Goal: Transaction & Acquisition: Purchase product/service

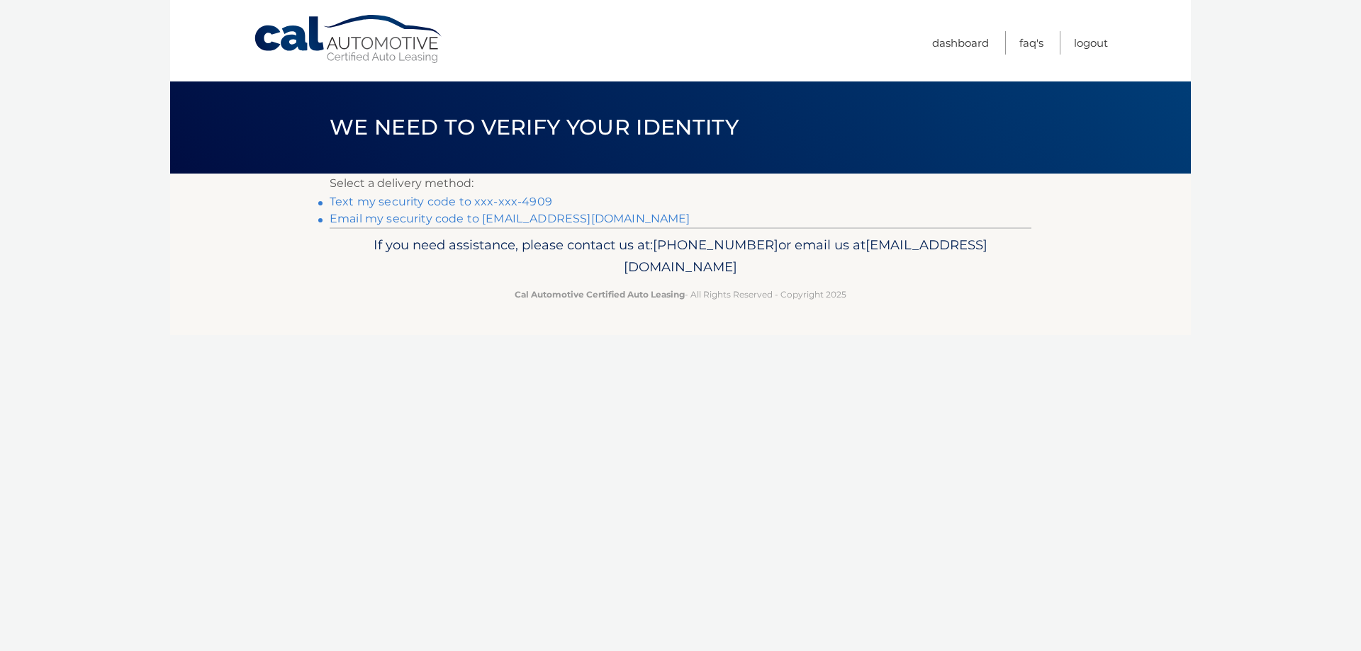
click at [508, 200] on link "Text my security code to xxx-xxx-4909" at bounding box center [441, 201] width 223 height 13
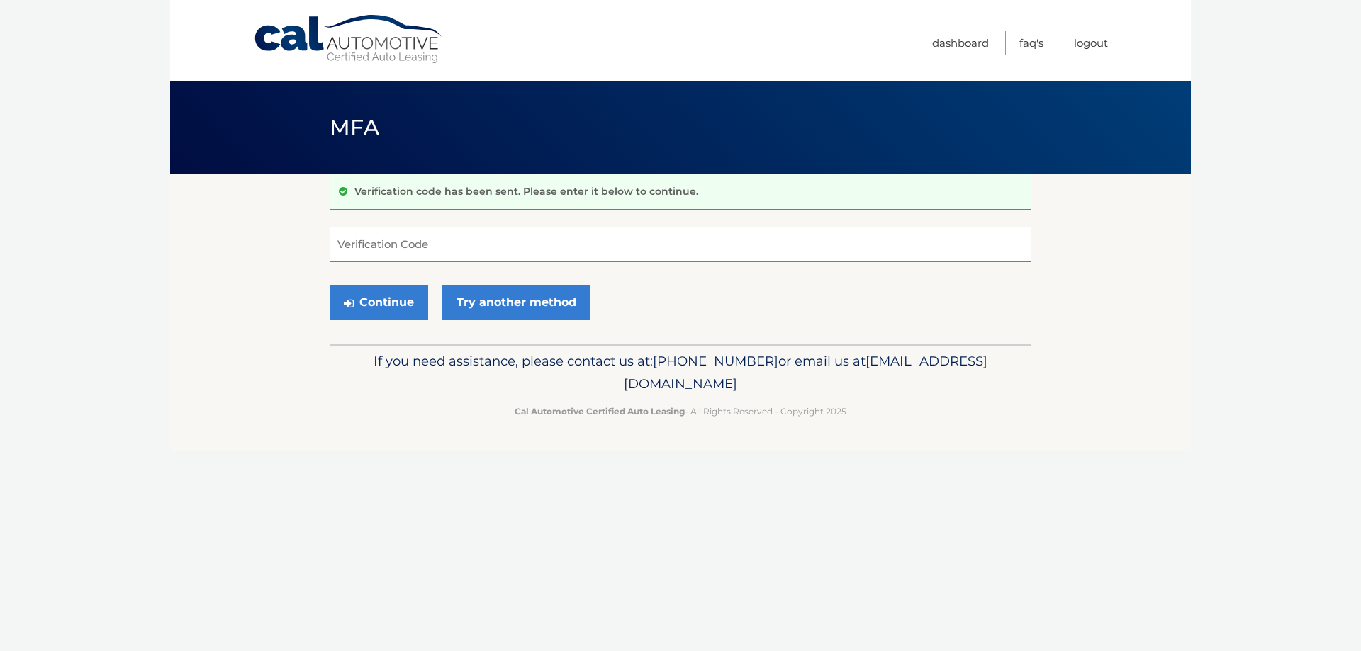
click at [443, 242] on input "Verification Code" at bounding box center [681, 244] width 702 height 35
type input "369041"
click at [403, 308] on button "Continue" at bounding box center [379, 302] width 99 height 35
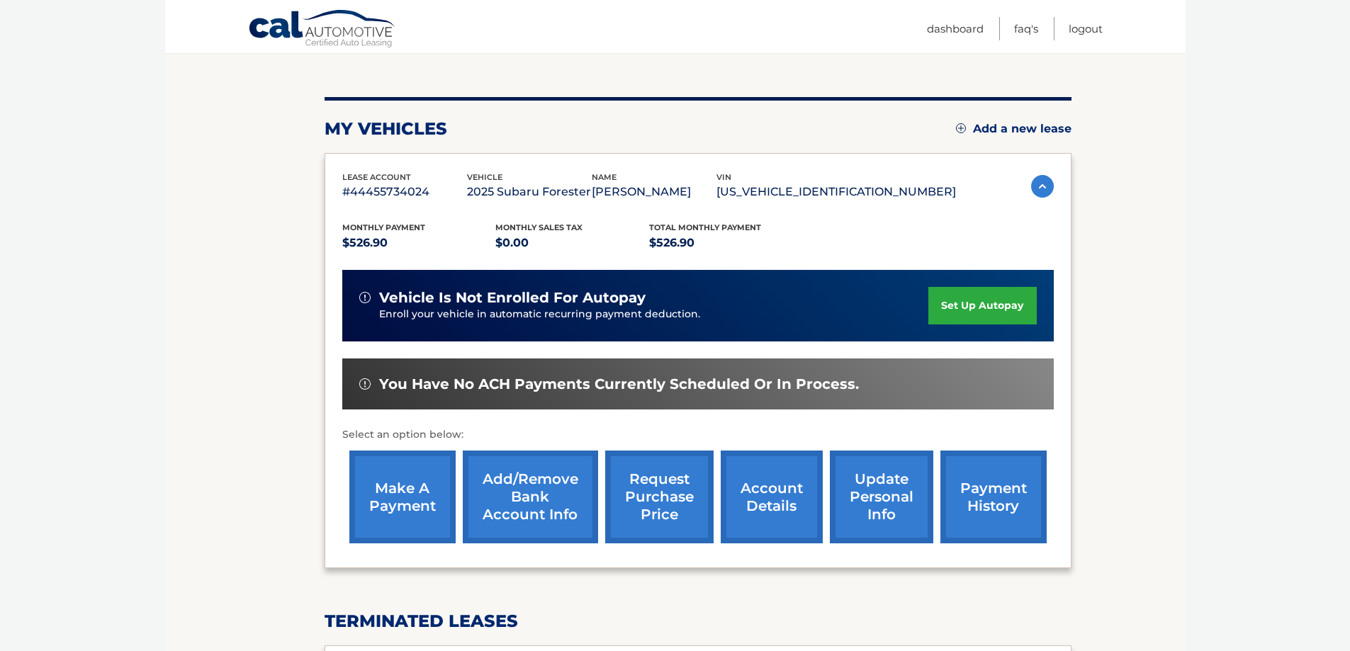
scroll to position [142, 0]
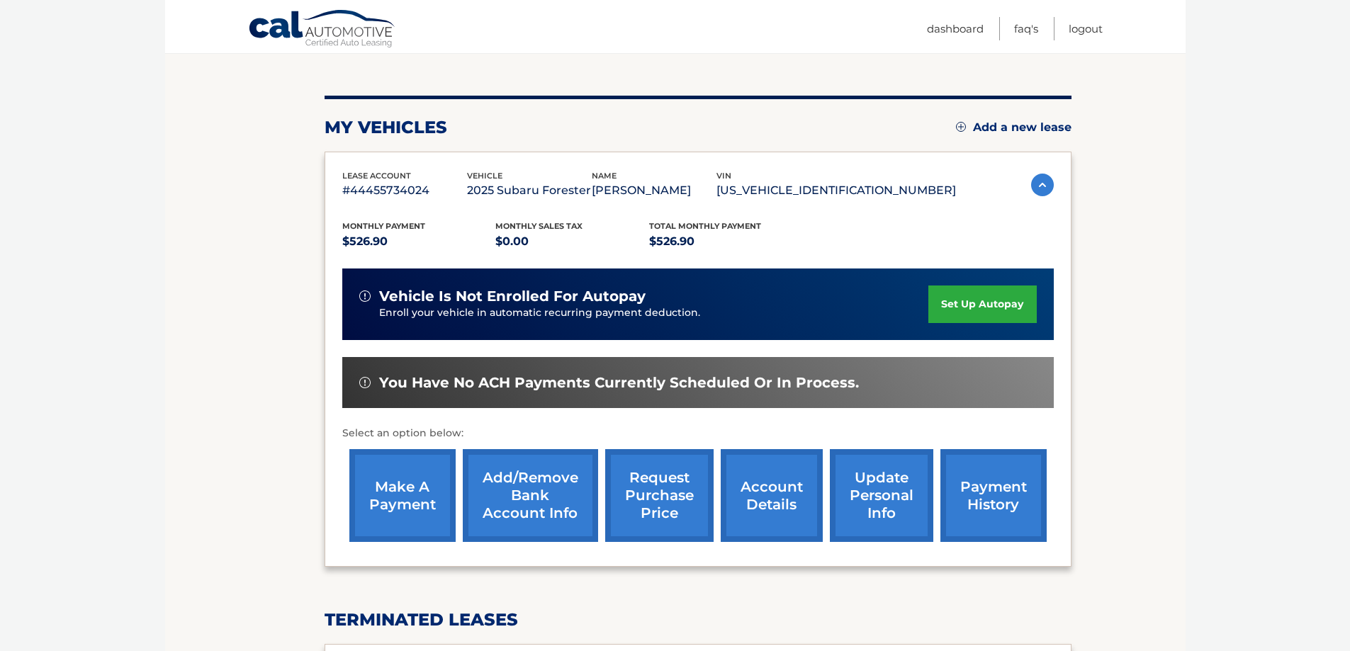
click at [405, 501] on link "make a payment" at bounding box center [402, 495] width 106 height 93
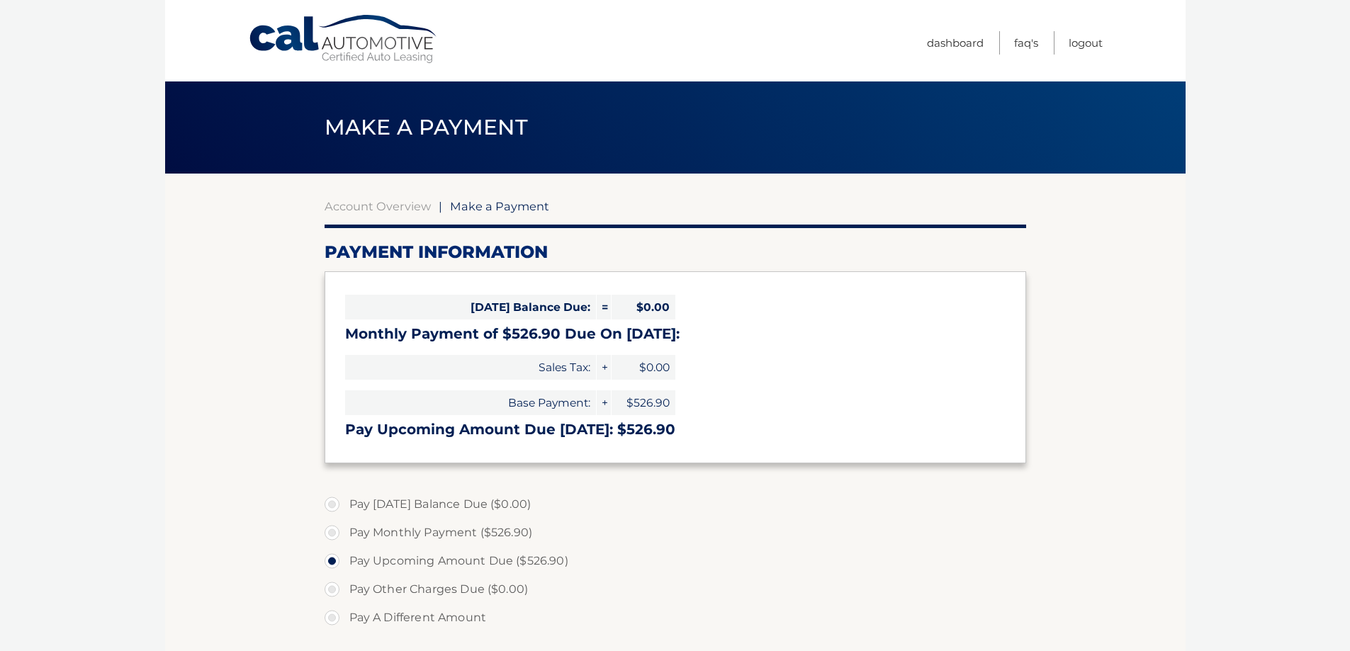
select select "MGFkMmJkMTEtYzMzMC00MTA3LTg3Y2UtZjgzMTJlMjFlZjFj"
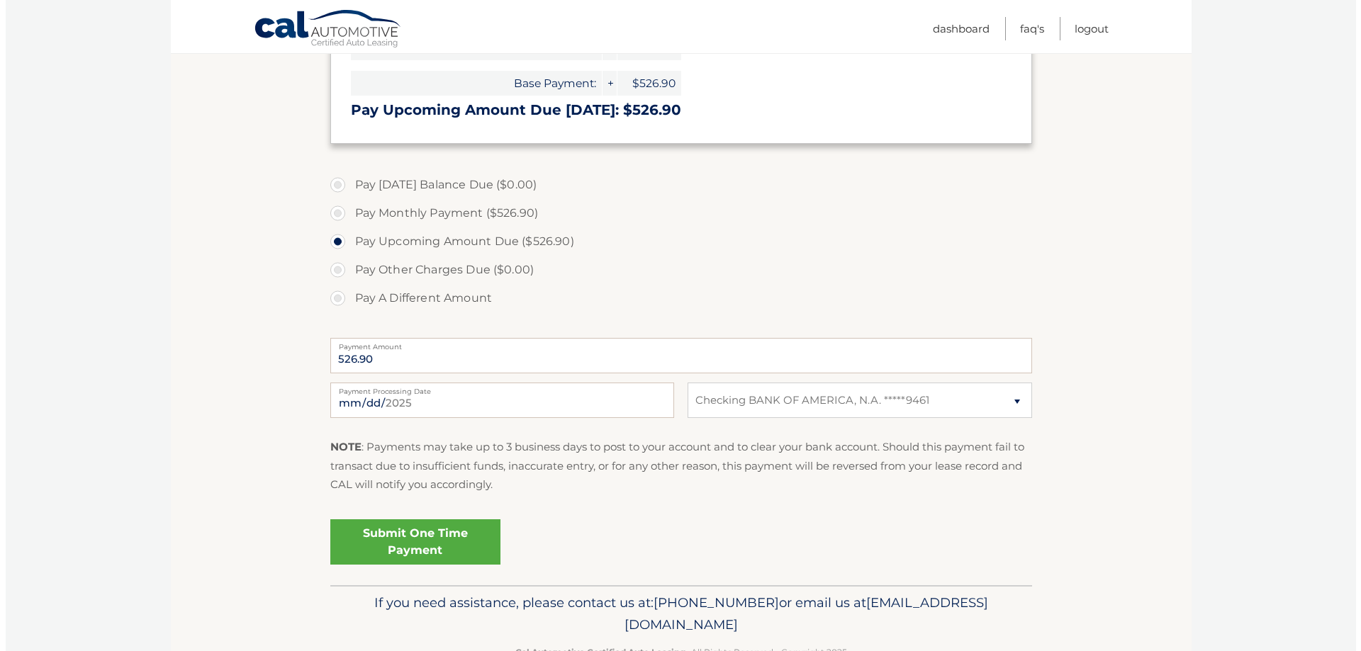
scroll to position [354, 0]
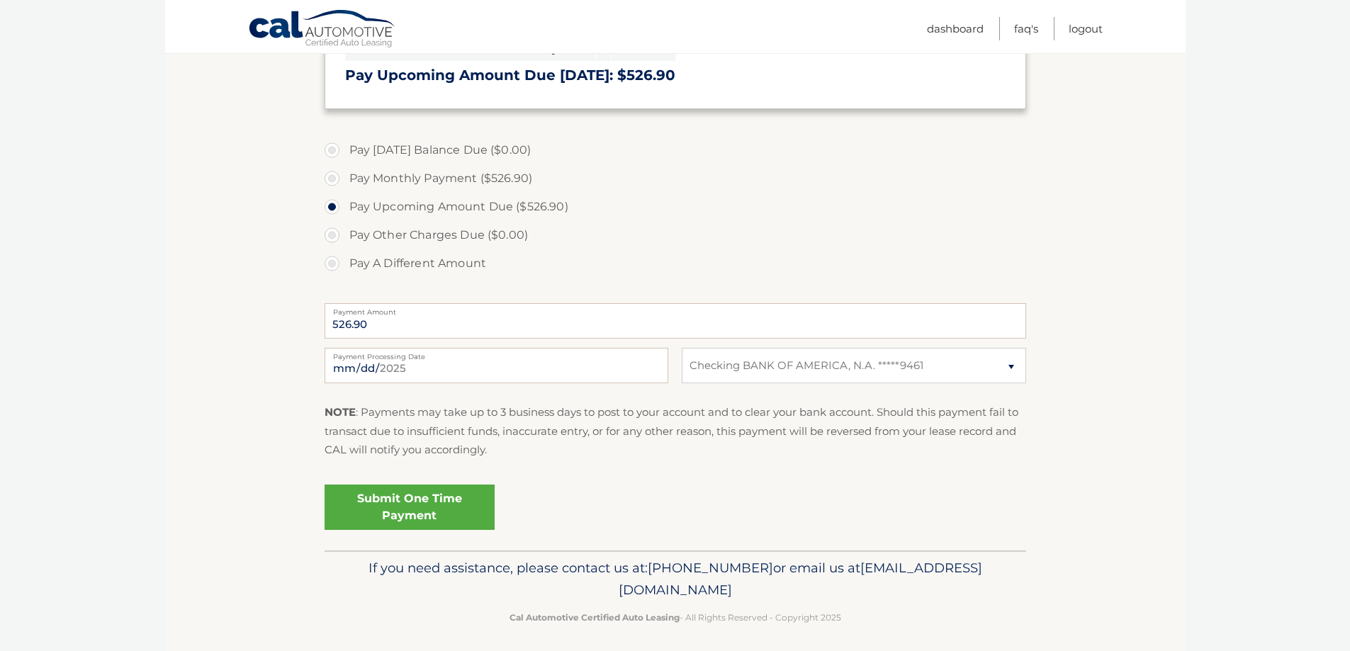
click at [397, 508] on link "Submit One Time Payment" at bounding box center [410, 507] width 170 height 45
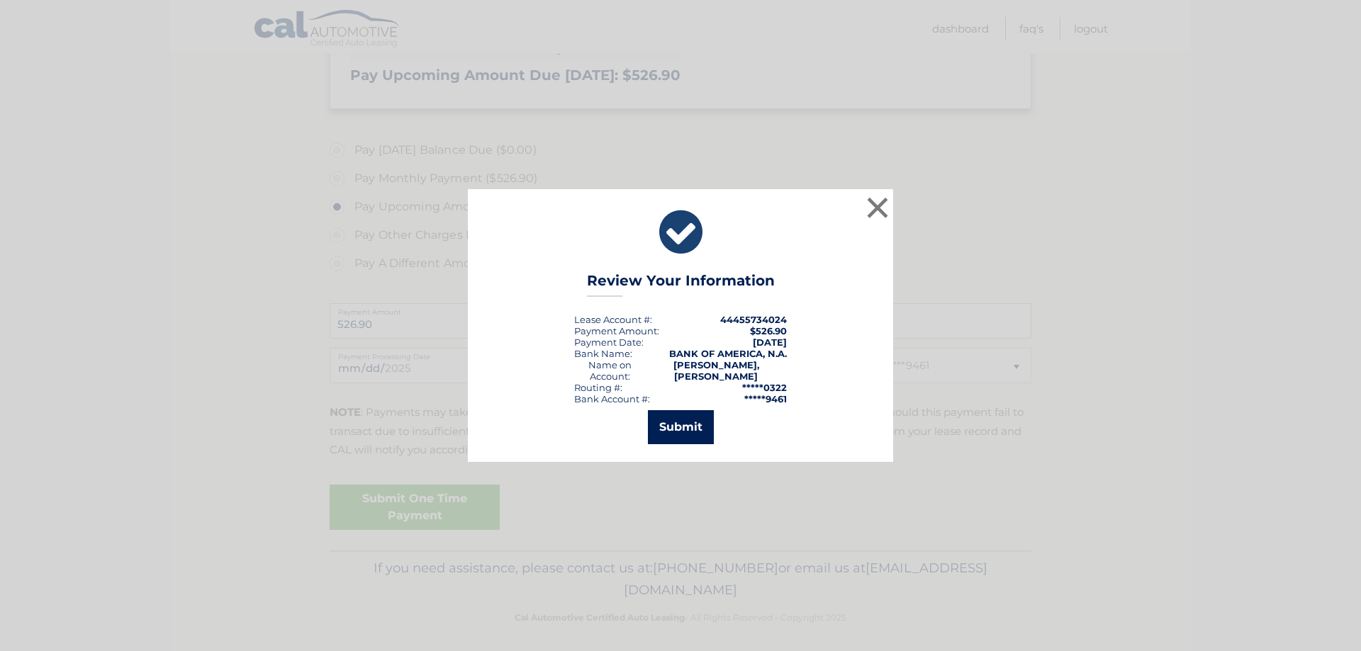
click at [681, 422] on button "Submit" at bounding box center [681, 427] width 66 height 34
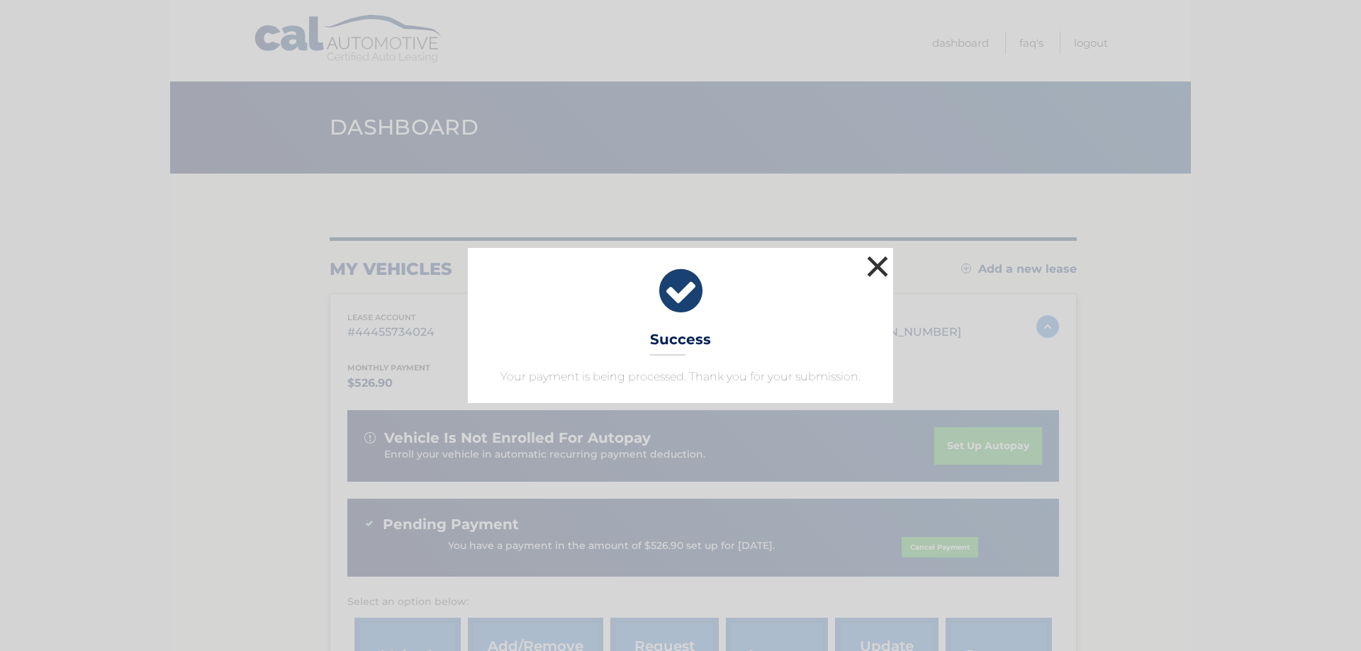
click at [878, 271] on button "×" at bounding box center [877, 266] width 28 height 28
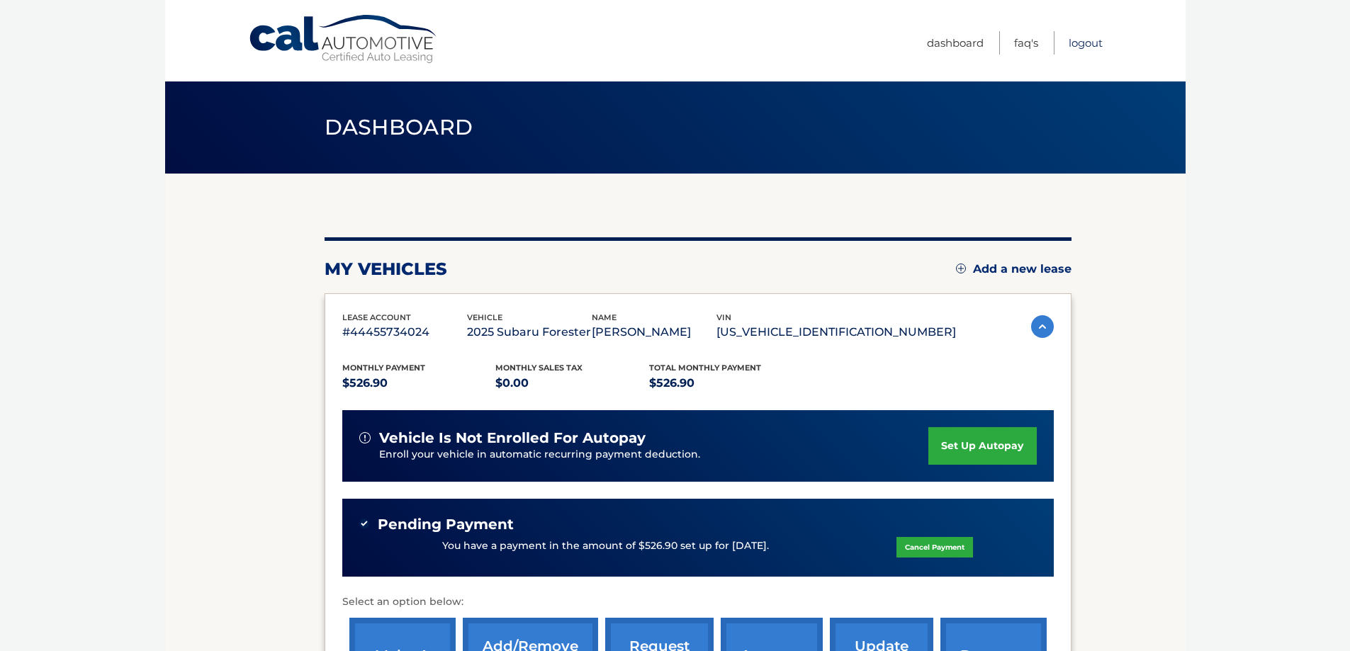
click at [1090, 40] on link "Logout" at bounding box center [1086, 42] width 34 height 23
